Goal: Transaction & Acquisition: Download file/media

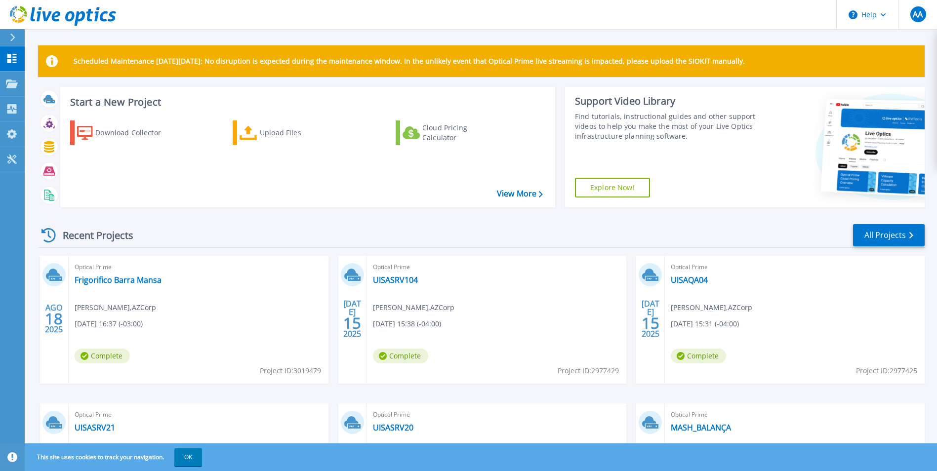
click at [218, 60] on p "Scheduled Maintenance [DATE][DATE]: No disruption is expected during the mainte…" at bounding box center [409, 61] width 671 height 8
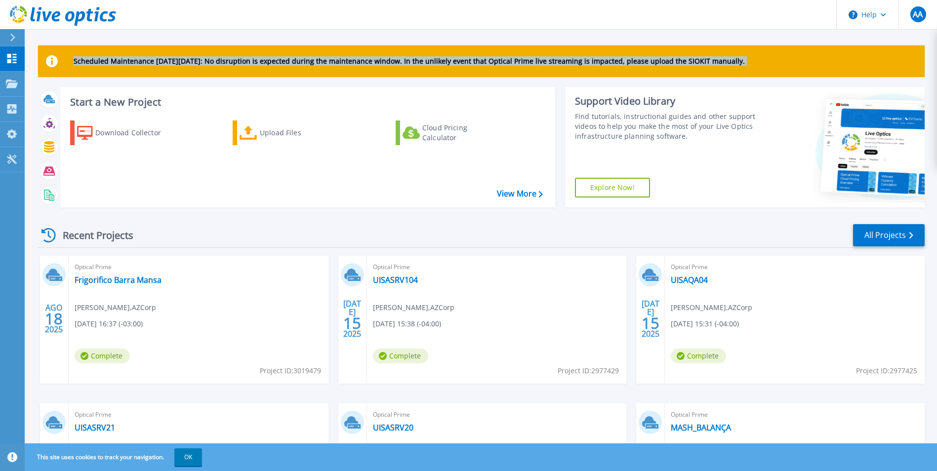
click at [218, 60] on p "Scheduled Maintenance [DATE][DATE]: No disruption is expected during the mainte…" at bounding box center [409, 61] width 671 height 8
drag, startPoint x: 218, startPoint y: 60, endPoint x: 294, endPoint y: 79, distance: 78.0
click at [294, 79] on div "Scheduled Maintenance [DATE][DATE]: No disruption is expected during the mainte…" at bounding box center [481, 302] width 887 height 514
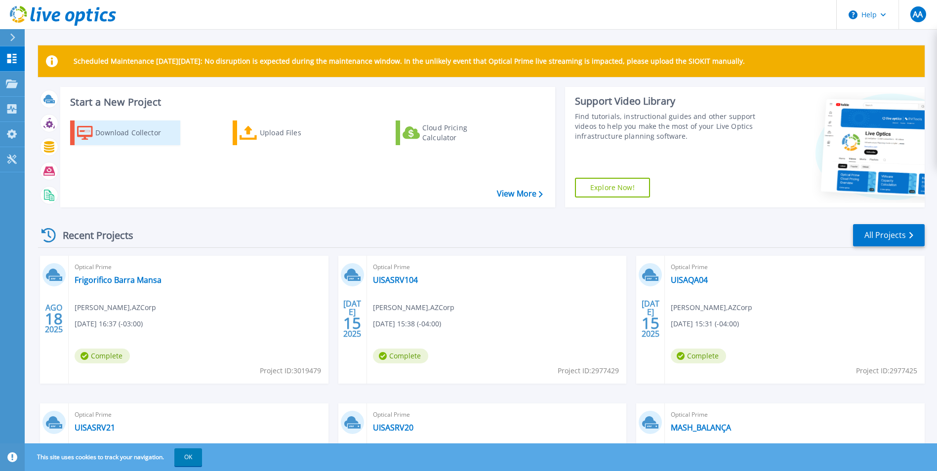
click at [135, 131] on div "Download Collector" at bounding box center [134, 133] width 79 height 20
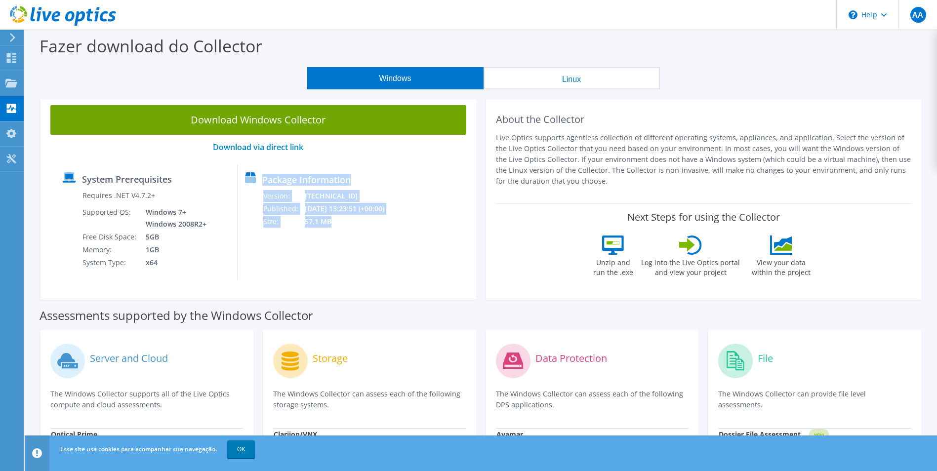
drag, startPoint x: 358, startPoint y: 225, endPoint x: 278, endPoint y: 183, distance: 90.1
click at [278, 183] on div "Package Information Version: 26.3.6.218 Published: 10/09/2025 13:23:51 (+00:00)…" at bounding box center [312, 222] width 149 height 115
drag, startPoint x: 278, startPoint y: 183, endPoint x: 286, endPoint y: 179, distance: 9.5
click at [286, 179] on label "Package Information" at bounding box center [306, 180] width 88 height 10
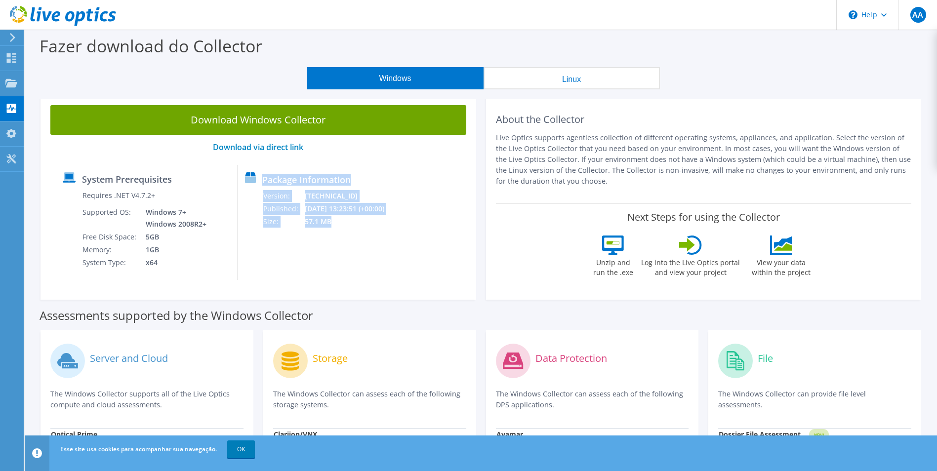
drag, startPoint x: 286, startPoint y: 179, endPoint x: 322, endPoint y: 184, distance: 35.9
click at [322, 184] on label "Package Information" at bounding box center [306, 180] width 88 height 10
drag, startPoint x: 322, startPoint y: 184, endPoint x: 304, endPoint y: 182, distance: 17.4
click at [304, 182] on label "Package Information" at bounding box center [306, 180] width 88 height 10
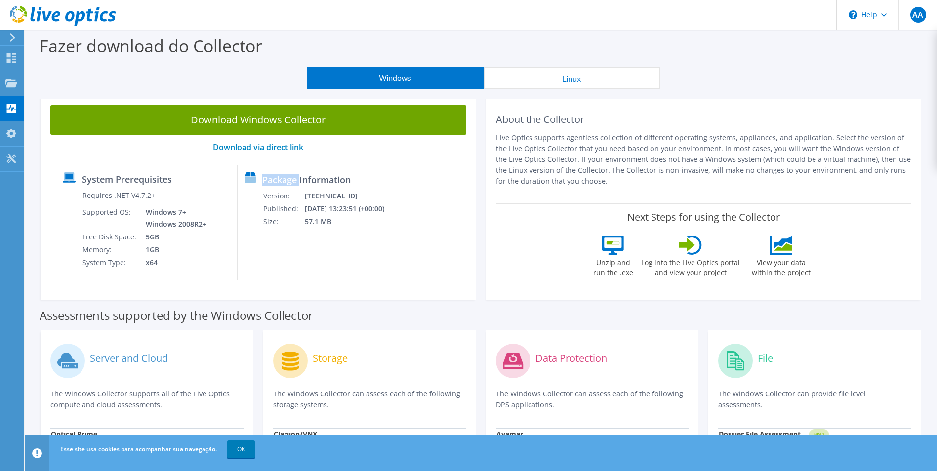
click at [305, 182] on label "Package Information" at bounding box center [306, 180] width 88 height 10
drag, startPoint x: 305, startPoint y: 182, endPoint x: 337, endPoint y: 179, distance: 32.7
click at [337, 179] on label "Package Information" at bounding box center [306, 180] width 88 height 10
click at [336, 179] on label "Package Information" at bounding box center [306, 180] width 88 height 10
drag, startPoint x: 336, startPoint y: 179, endPoint x: 288, endPoint y: 181, distance: 48.5
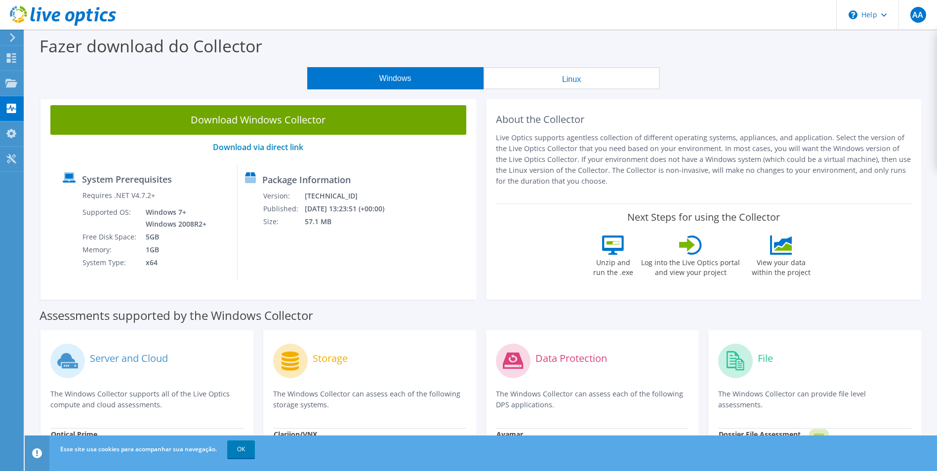
click at [288, 181] on label "Package Information" at bounding box center [306, 180] width 88 height 10
drag, startPoint x: 288, startPoint y: 181, endPoint x: 340, endPoint y: 200, distance: 55.2
click at [340, 200] on td "26.3.6.218" at bounding box center [350, 196] width 93 height 13
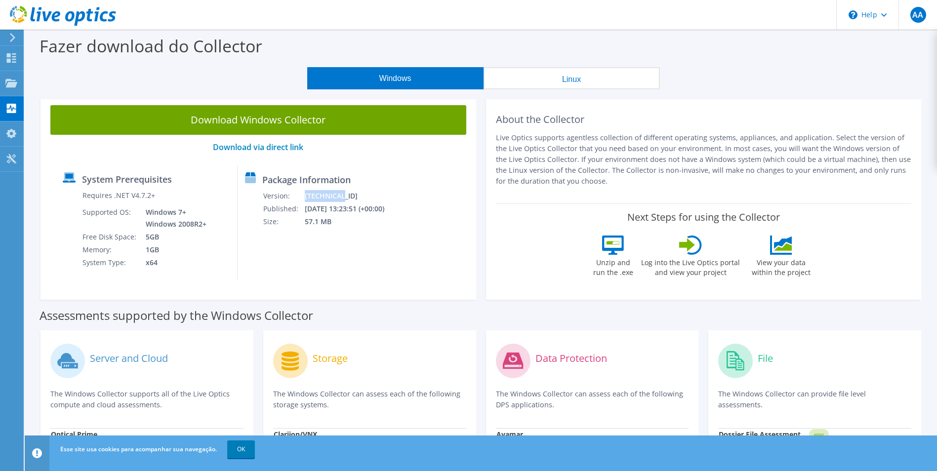
click at [340, 200] on td "26.3.6.218" at bounding box center [350, 196] width 93 height 13
drag, startPoint x: 340, startPoint y: 200, endPoint x: 326, endPoint y: 192, distance: 15.9
click at [326, 192] on td "26.3.6.218" at bounding box center [350, 196] width 93 height 13
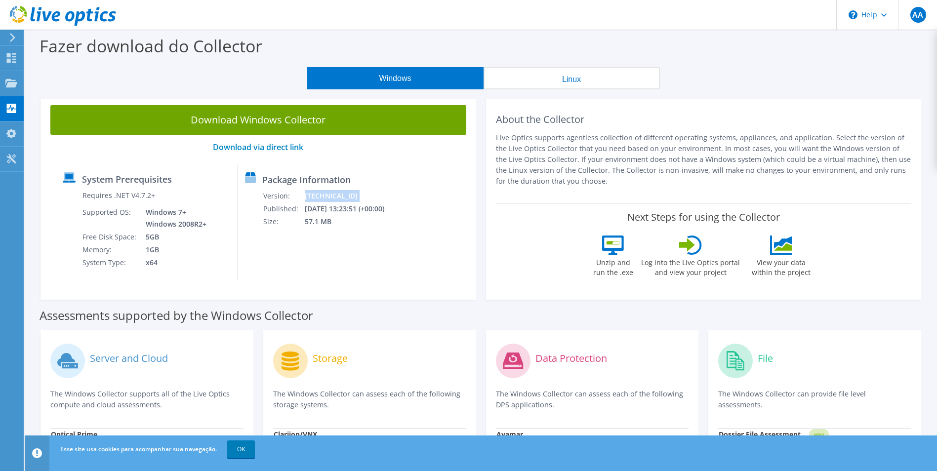
click at [326, 192] on td "26.3.6.218" at bounding box center [350, 196] width 93 height 13
drag, startPoint x: 326, startPoint y: 192, endPoint x: 338, endPoint y: 209, distance: 20.6
click at [338, 209] on td "10/09/2025 13:23:51 (+00:00)" at bounding box center [350, 209] width 93 height 13
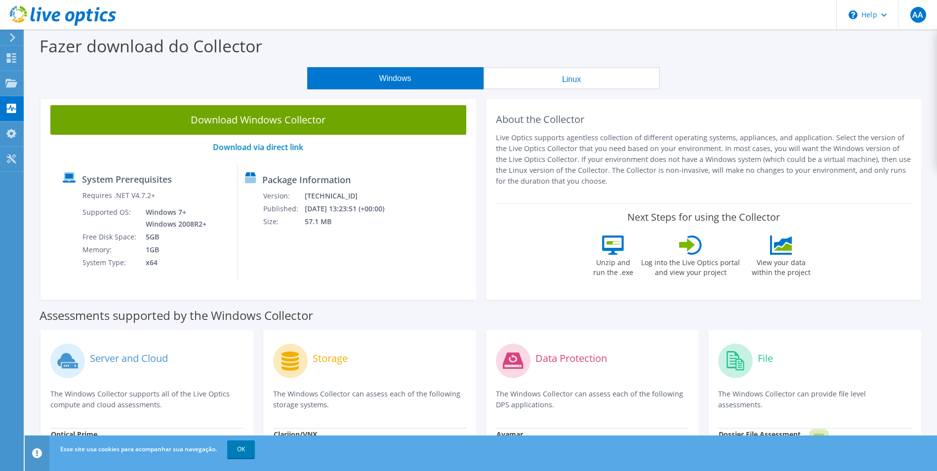
drag, startPoint x: 338, startPoint y: 209, endPoint x: 371, endPoint y: 230, distance: 38.6
click at [381, 233] on div "Package Information Version: 26.3.6.218 Published: 10/09/2025 13:23:51 (+00:00)…" at bounding box center [312, 222] width 149 height 115
drag, startPoint x: 358, startPoint y: 225, endPoint x: 271, endPoint y: 185, distance: 95.1
click at [271, 185] on div "Package Information Version: 26.3.6.218 Published: 10/09/2025 13:23:51 (+00:00)…" at bounding box center [312, 222] width 149 height 115
drag, startPoint x: 271, startPoint y: 185, endPoint x: 283, endPoint y: 192, distance: 13.1
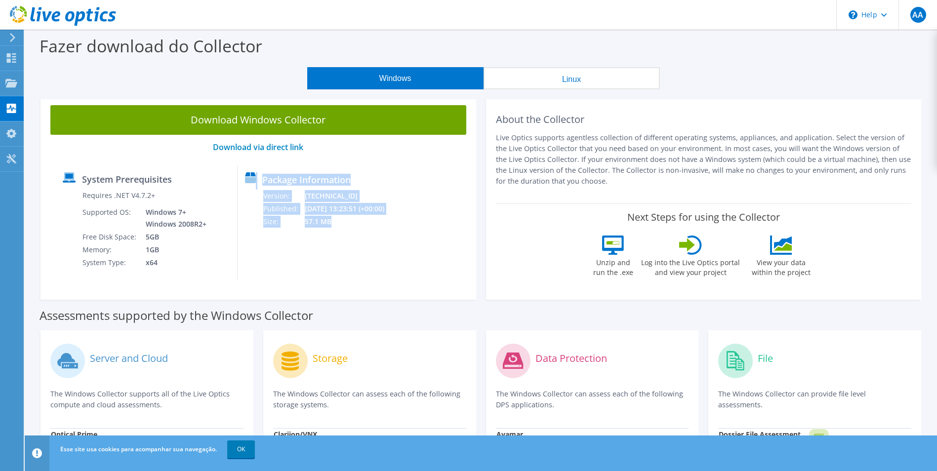
click at [283, 191] on td "Version:" at bounding box center [283, 196] width 41 height 13
drag, startPoint x: 322, startPoint y: 207, endPoint x: 281, endPoint y: 181, distance: 48.9
click at [281, 181] on div "Package Information Version: 26.3.6.218 Published: 10/09/2025 13:23:51 (+00:00)…" at bounding box center [312, 222] width 149 height 115
click at [379, 271] on div "Package Information Version: 26.3.6.218 Published: 10/09/2025 13:23:51 (+00:00)…" at bounding box center [312, 222] width 149 height 115
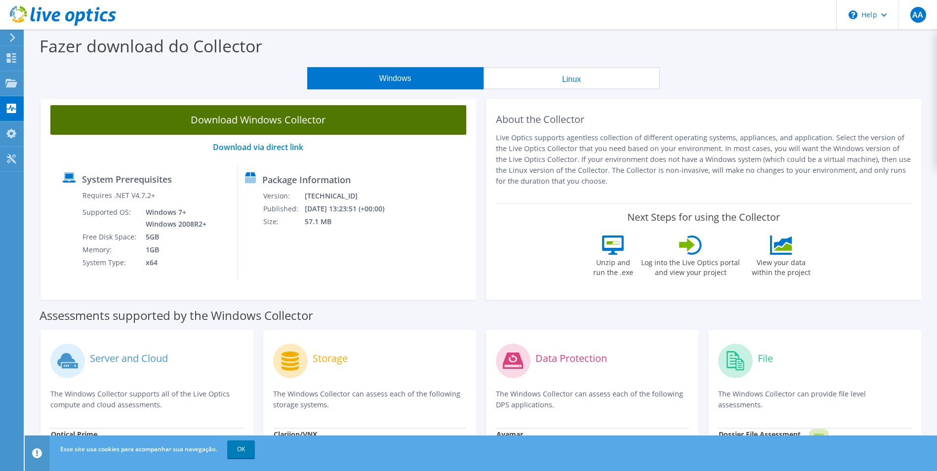
click at [268, 123] on link "Download Windows Collector" at bounding box center [258, 120] width 416 height 30
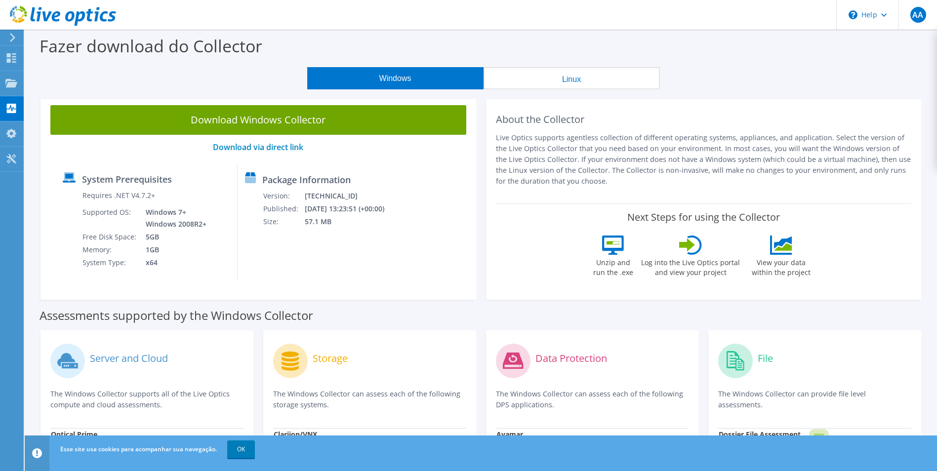
click at [416, 54] on div "Fazer download do Collector" at bounding box center [481, 49] width 903 height 38
